Goal: Navigation & Orientation: Find specific page/section

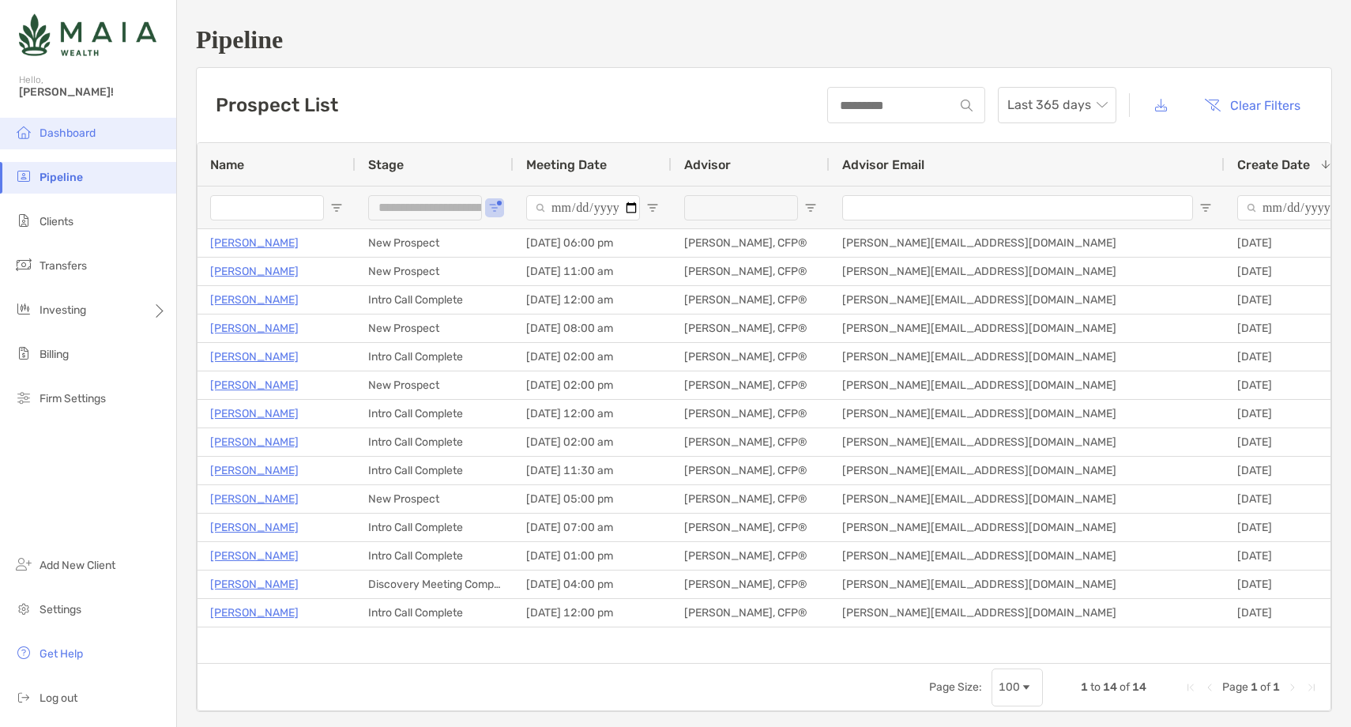
click at [95, 130] on span "Dashboard" at bounding box center [68, 132] width 56 height 13
